Goal: Task Accomplishment & Management: Manage account settings

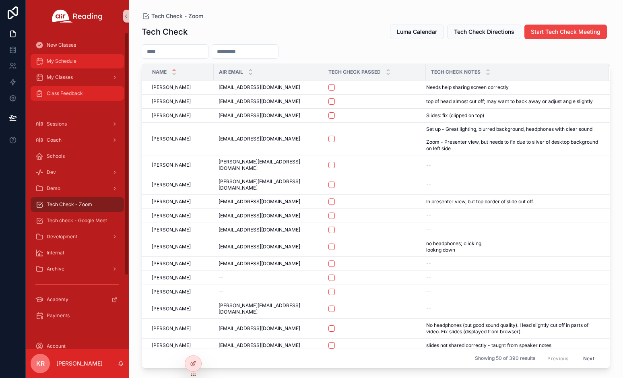
click at [56, 57] on div "My Schedule" at bounding box center [77, 61] width 84 height 13
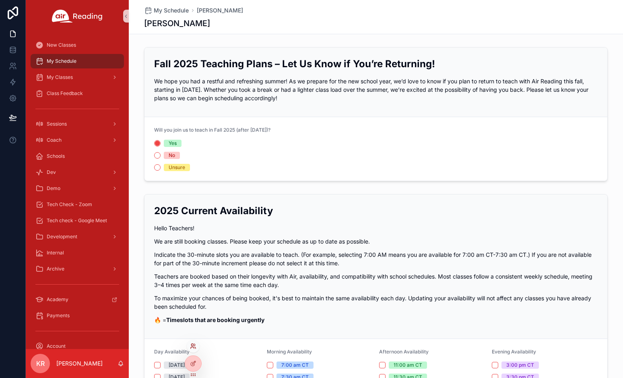
click at [195, 348] on icon at bounding box center [193, 346] width 6 height 6
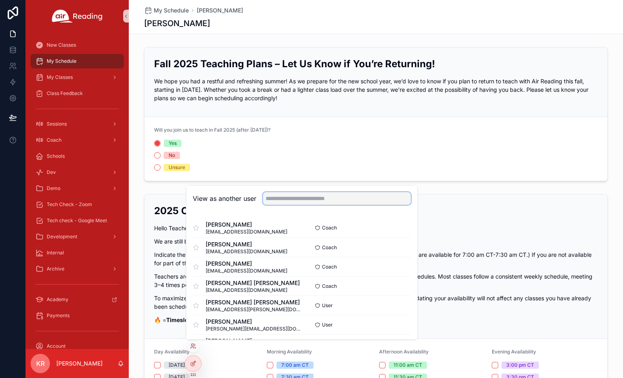
click at [341, 192] on input "text" at bounding box center [337, 198] width 148 height 13
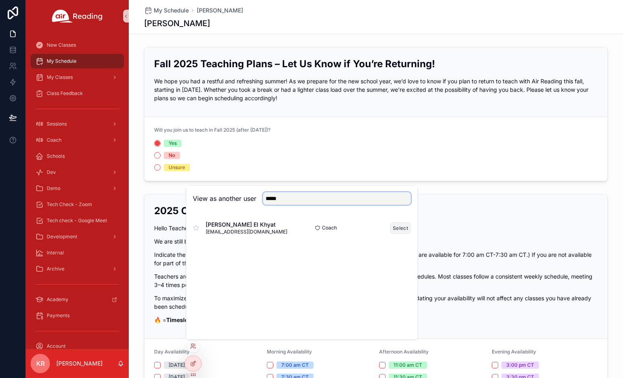
type input "*****"
click at [399, 230] on button "Select" at bounding box center [400, 228] width 21 height 12
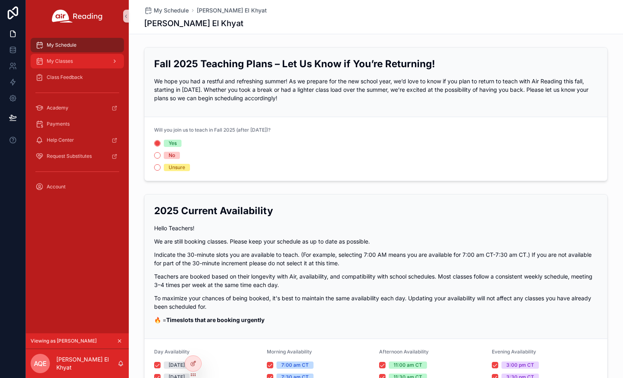
click at [69, 61] on span "My Classes" at bounding box center [60, 61] width 26 height 6
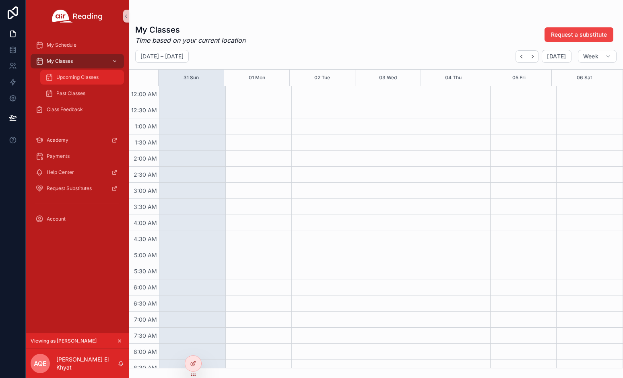
click at [96, 77] on span "Upcoming Classes" at bounding box center [77, 77] width 42 height 6
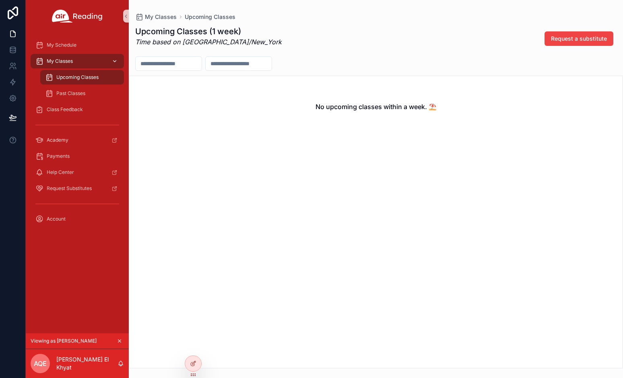
click at [87, 63] on div "My Classes" at bounding box center [77, 61] width 84 height 13
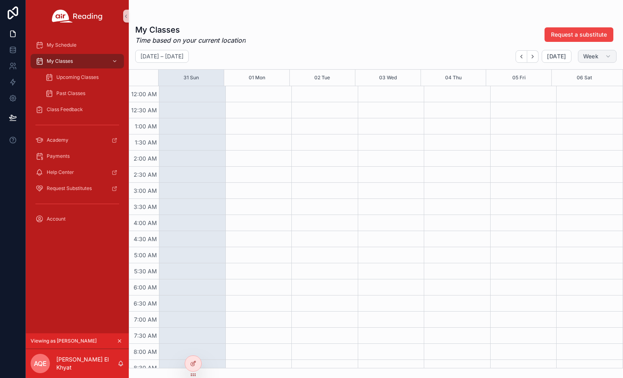
click at [598, 54] on span "Week" at bounding box center [591, 56] width 15 height 7
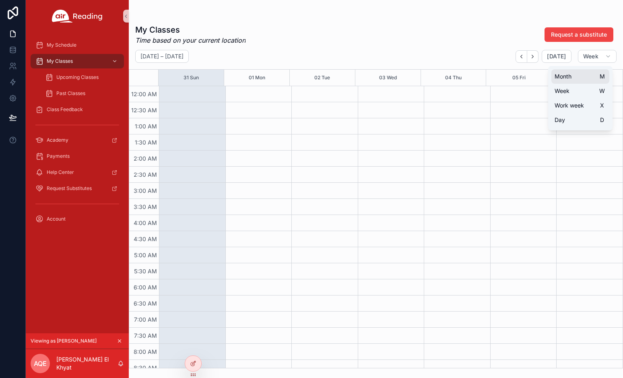
click at [569, 73] on span "Month" at bounding box center [563, 76] width 17 height 8
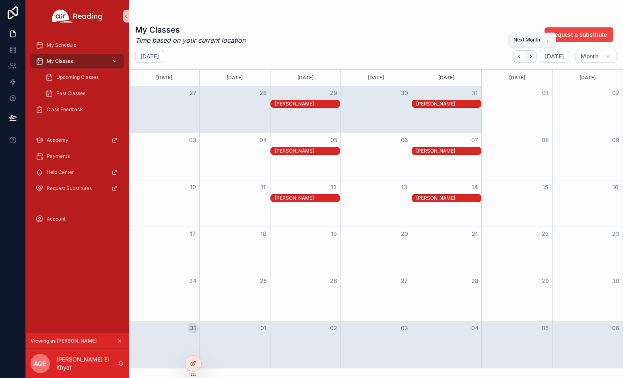
click at [536, 58] on button "Next" at bounding box center [531, 56] width 11 height 12
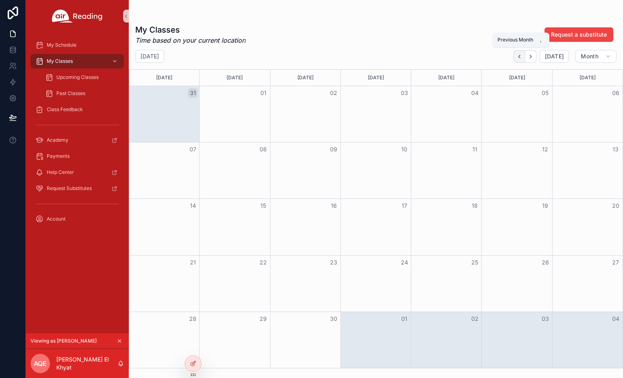
click at [519, 61] on button "Back" at bounding box center [520, 56] width 12 height 12
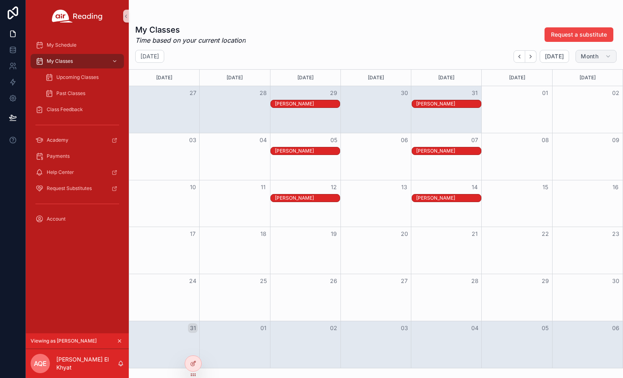
click at [602, 53] on button "Month" at bounding box center [596, 56] width 41 height 13
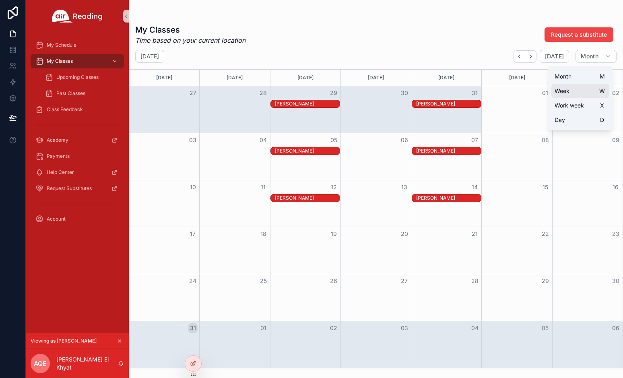
click at [575, 87] on button "Week W" at bounding box center [581, 91] width 58 height 14
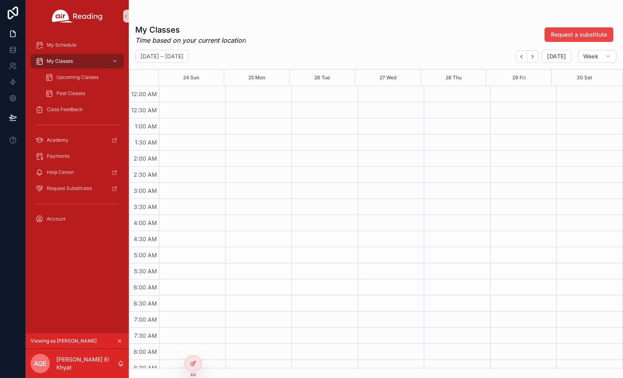
click at [122, 342] on icon "scrollable content" at bounding box center [120, 341] width 6 height 6
